Goal: Information Seeking & Learning: Check status

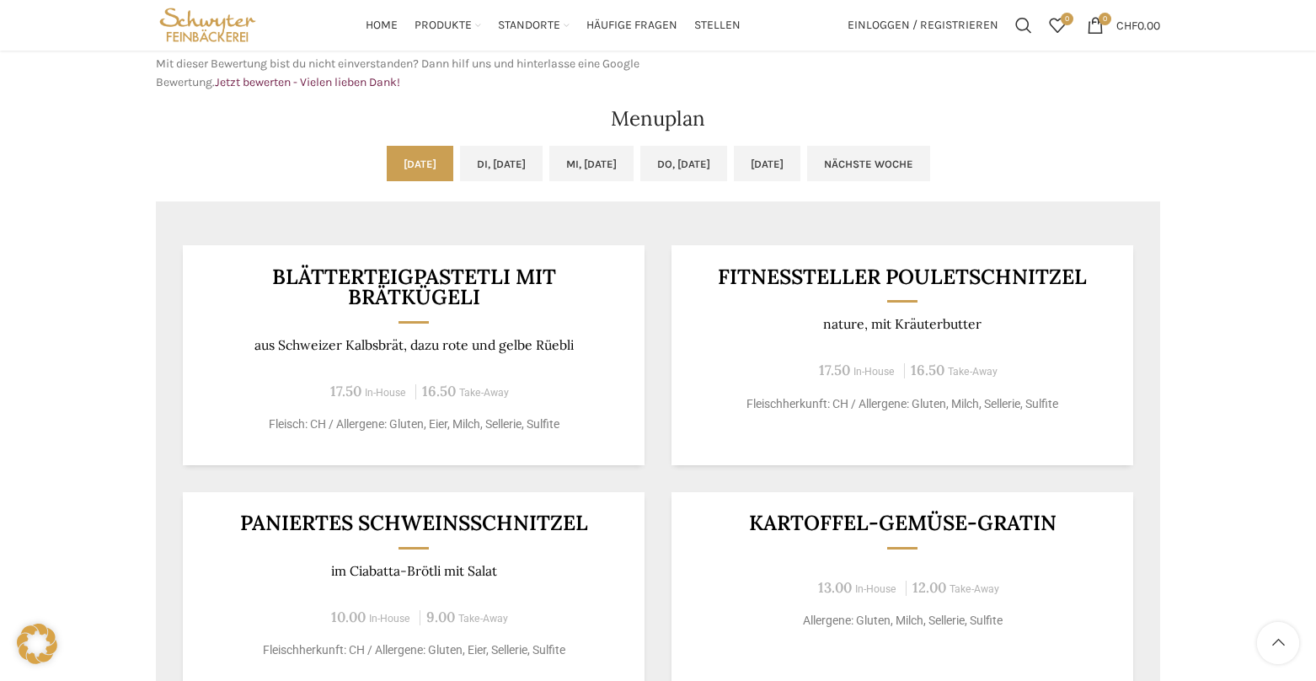
scroll to position [674, 0]
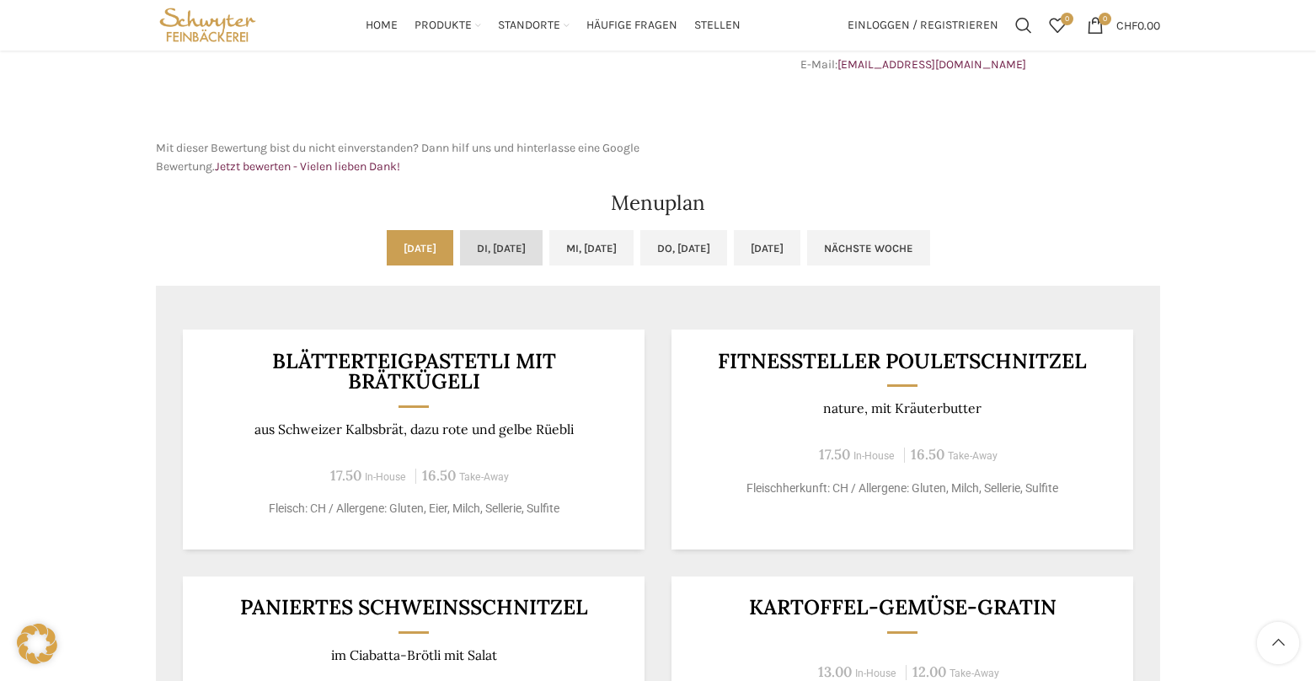
click at [488, 246] on link "Di, [DATE]" at bounding box center [501, 247] width 83 height 35
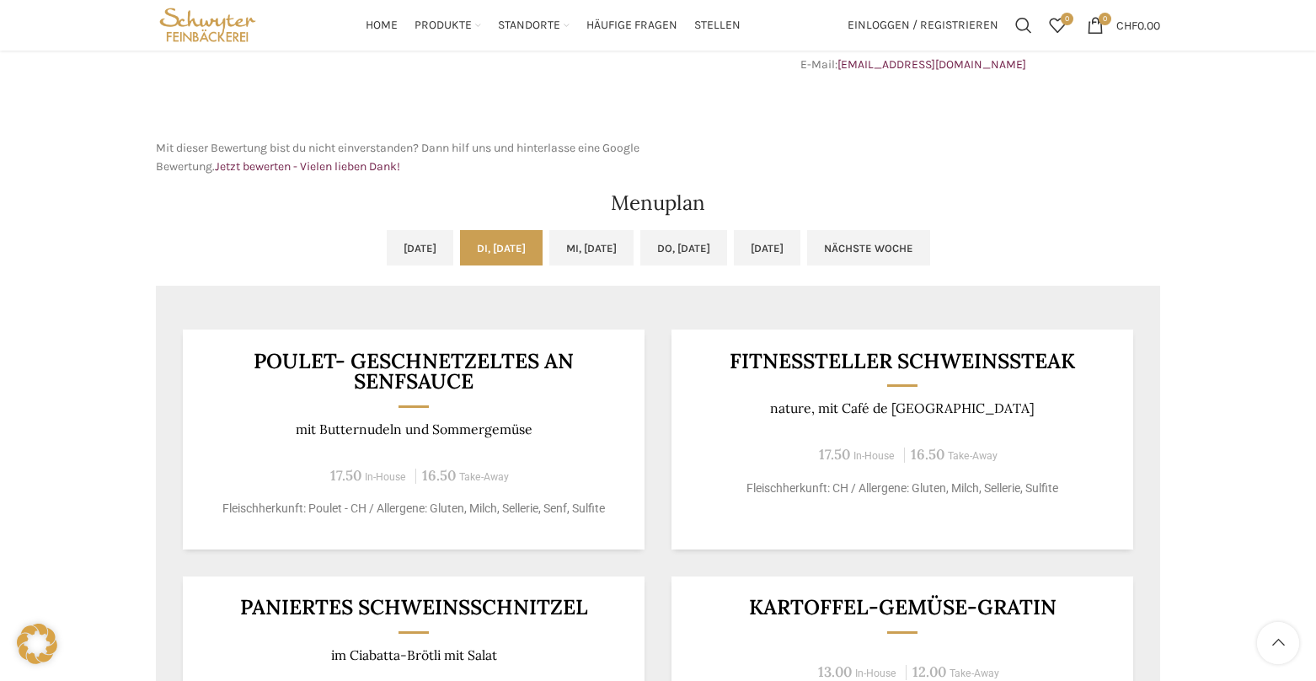
drag, startPoint x: 488, startPoint y: 246, endPoint x: 441, endPoint y: 287, distance: 62.7
click at [592, 245] on link "Mi, [DATE]" at bounding box center [591, 247] width 84 height 35
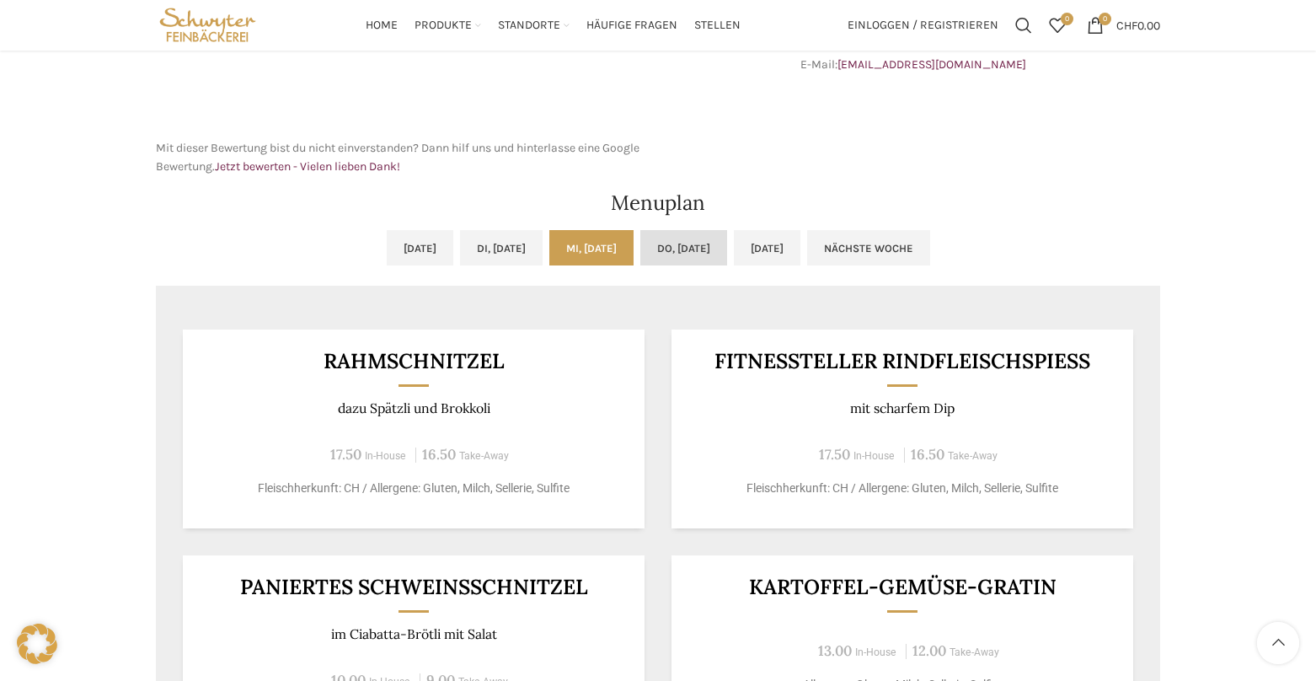
click at [689, 249] on link "Do, [DATE]" at bounding box center [683, 247] width 87 height 35
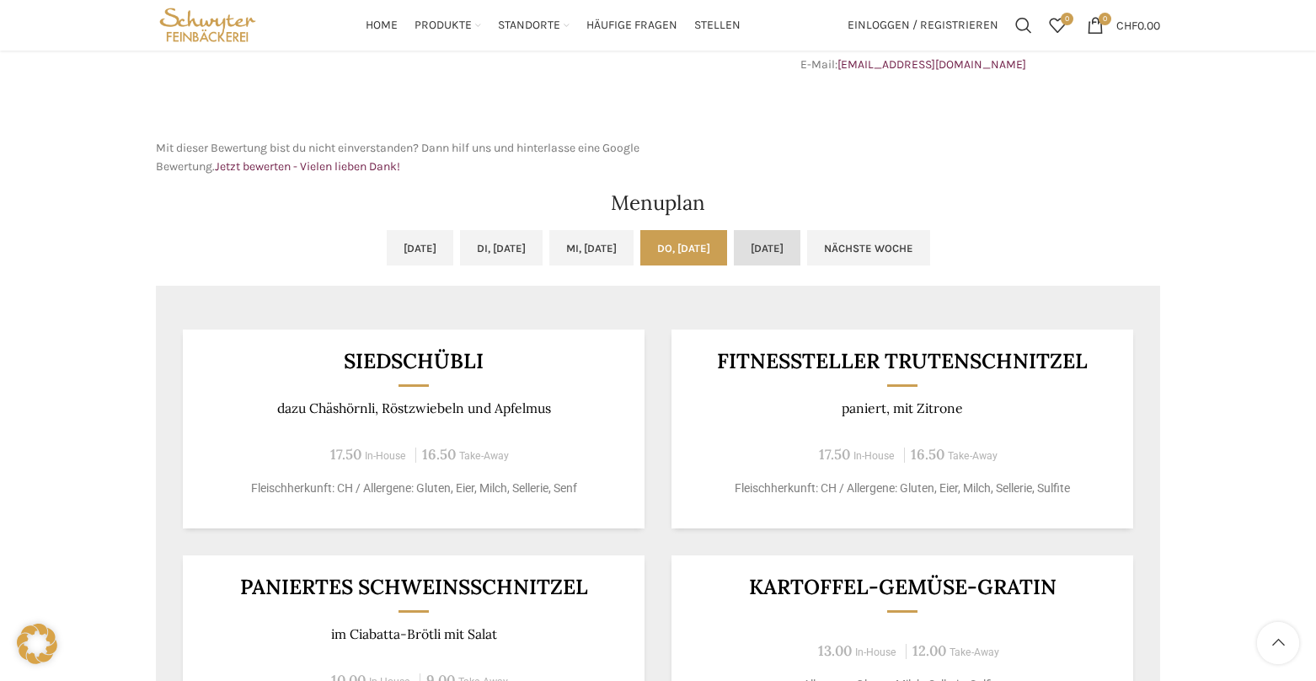
click at [787, 247] on link "[DATE]" at bounding box center [767, 247] width 67 height 35
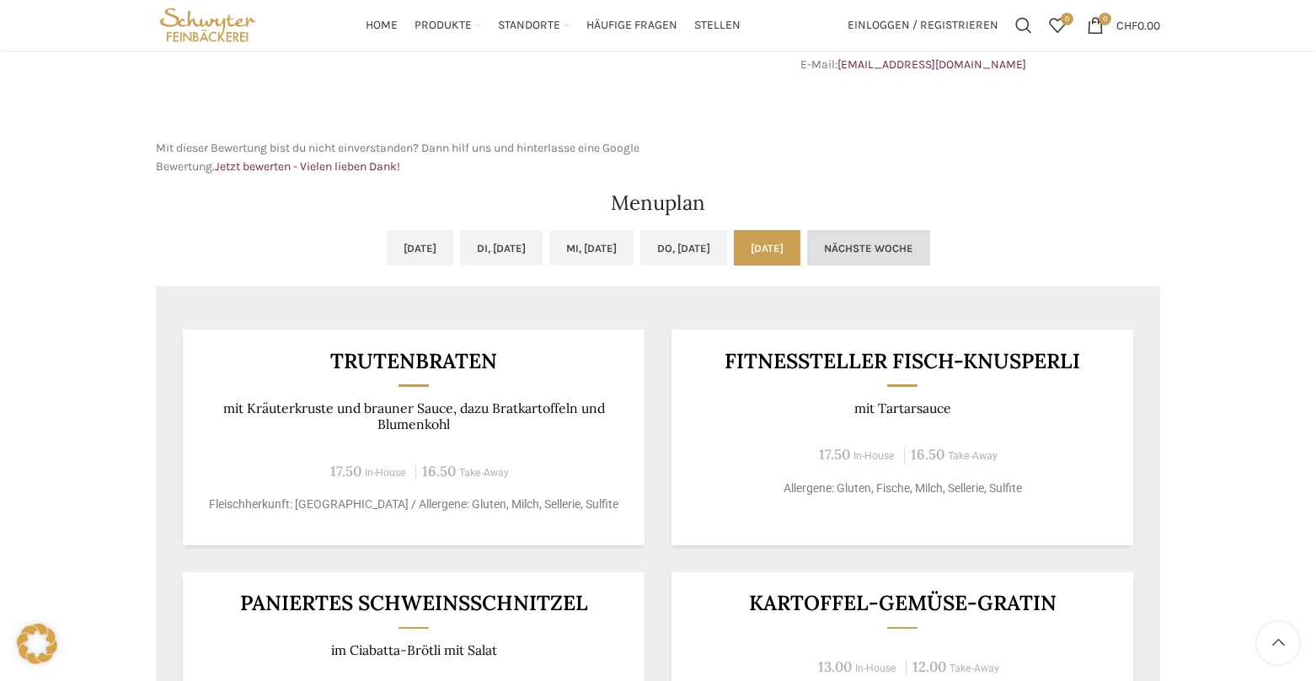
click at [915, 248] on link "Nächste Woche" at bounding box center [868, 247] width 123 height 35
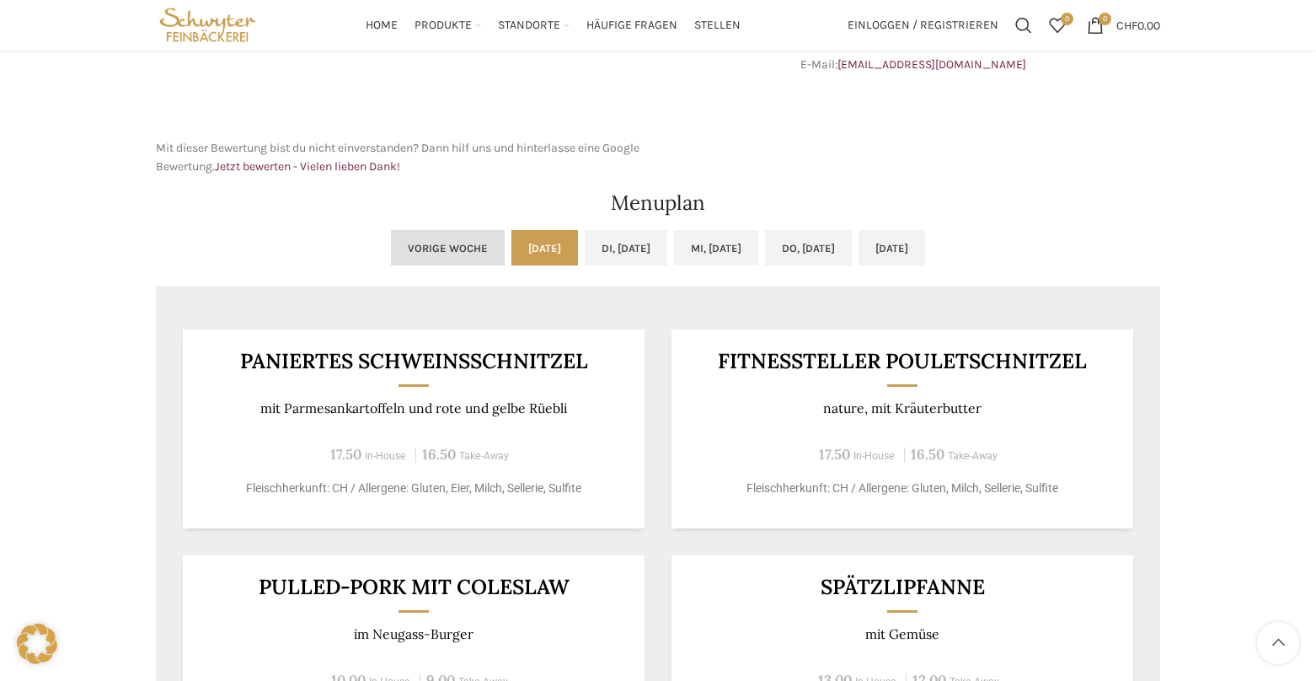
click at [391, 255] on link "Vorige Woche" at bounding box center [448, 247] width 114 height 35
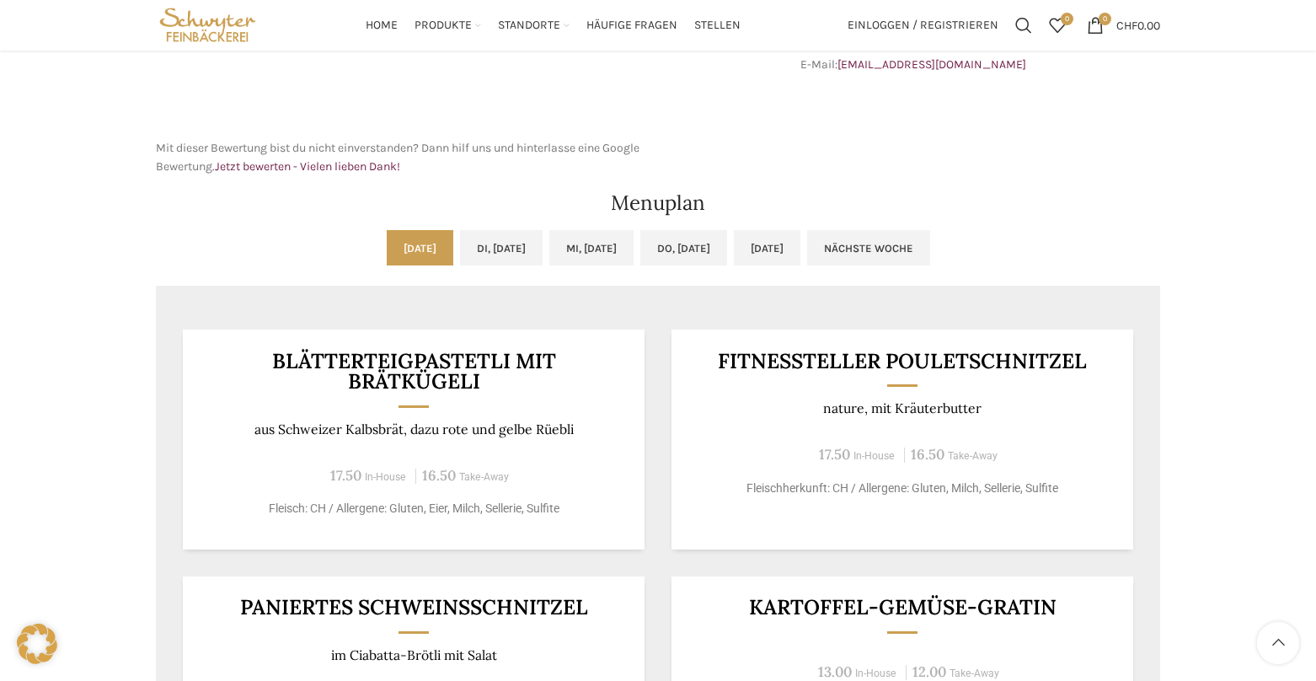
click at [387, 250] on link "[DATE]" at bounding box center [420, 247] width 67 height 35
click at [712, 245] on link "Do, [DATE]" at bounding box center [683, 247] width 87 height 35
